Goal: Task Accomplishment & Management: Use online tool/utility

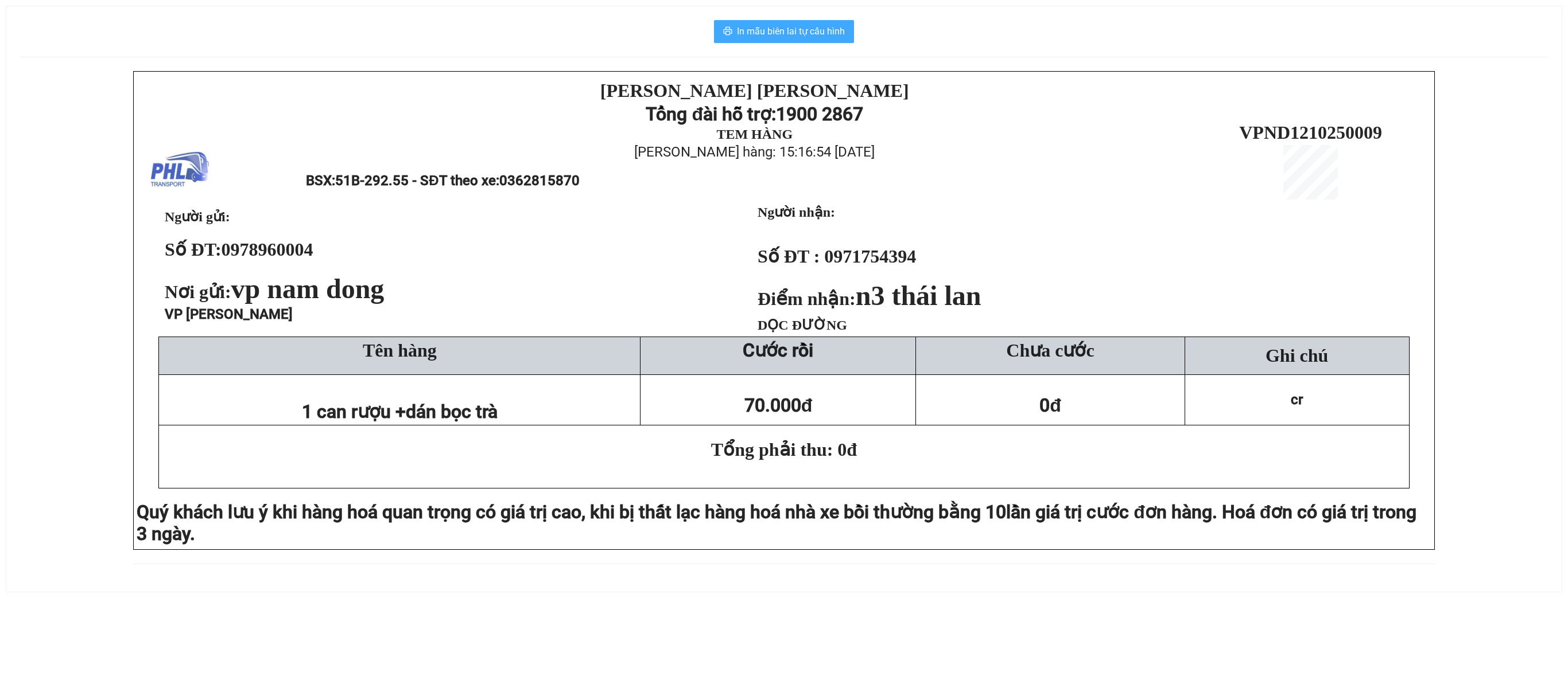
click at [817, 27] on span "In mẫu biên lai tự cấu hình" at bounding box center [790, 31] width 108 height 14
